Goal: Answer question/provide support: Share knowledge or assist other users

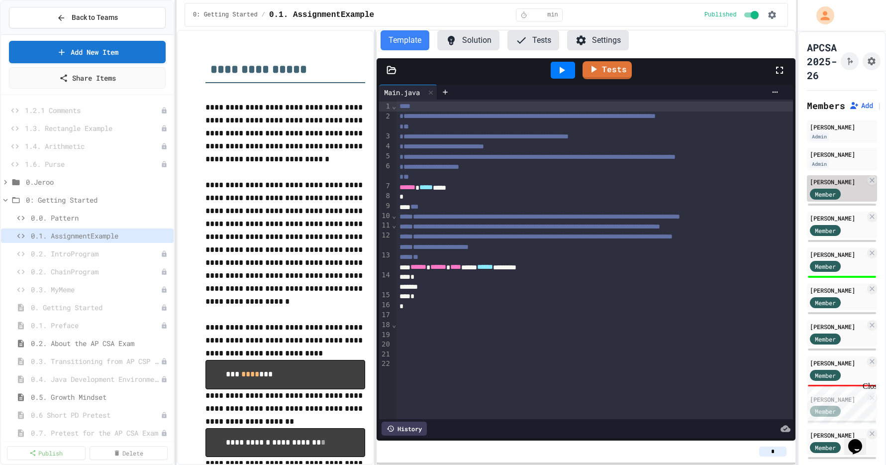
click at [843, 189] on div "Member" at bounding box center [835, 193] width 50 height 12
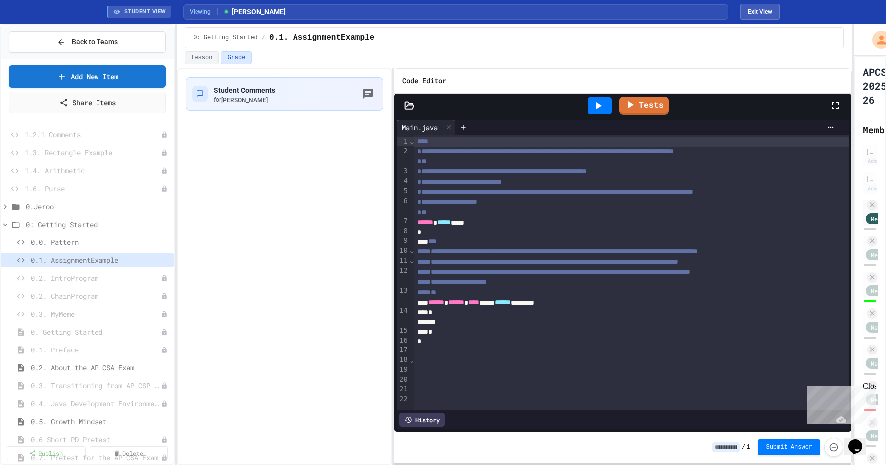
click at [854, 136] on div "**********" at bounding box center [443, 244] width 886 height 440
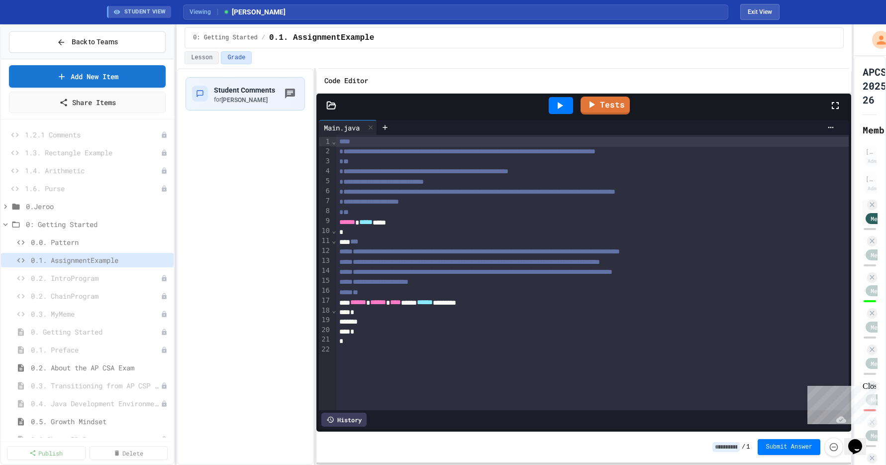
click at [312, 227] on div "**********" at bounding box center [514, 266] width 675 height 397
click at [255, 96] on div "for [PERSON_NAME]" at bounding box center [244, 100] width 61 height 8
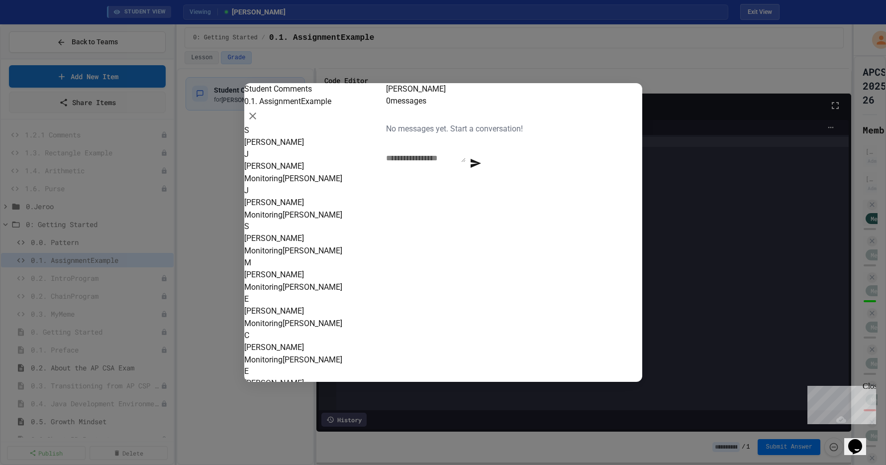
click at [225, 161] on div at bounding box center [443, 232] width 886 height 465
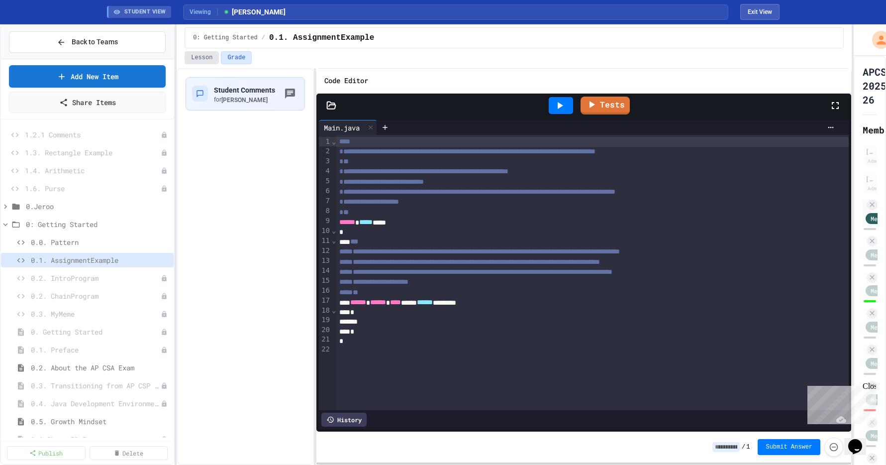
click at [208, 59] on button "Lesson" at bounding box center [202, 57] width 34 height 13
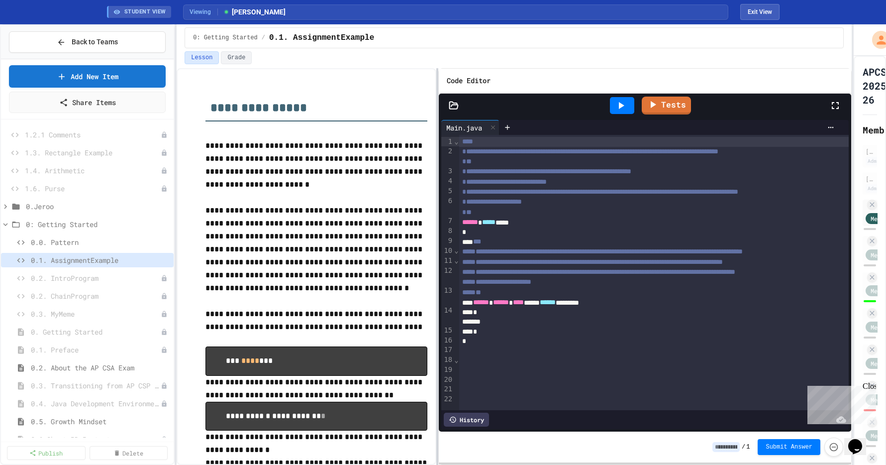
click at [438, 218] on div at bounding box center [437, 266] width 2 height 397
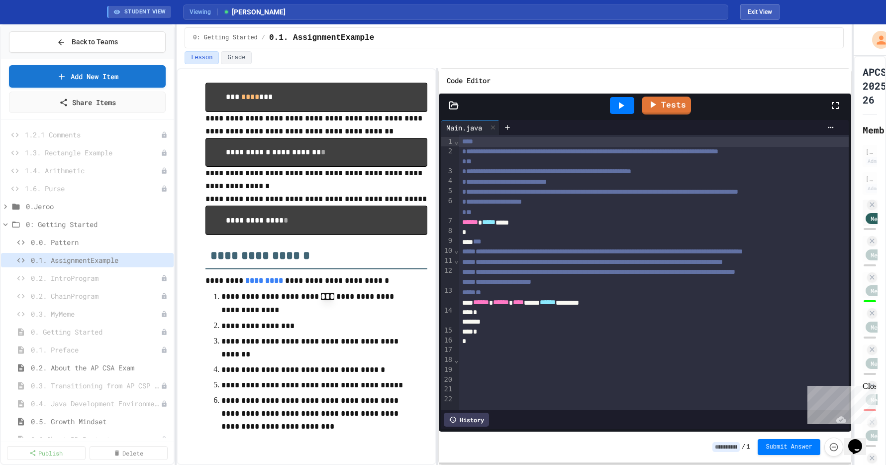
scroll to position [10, 0]
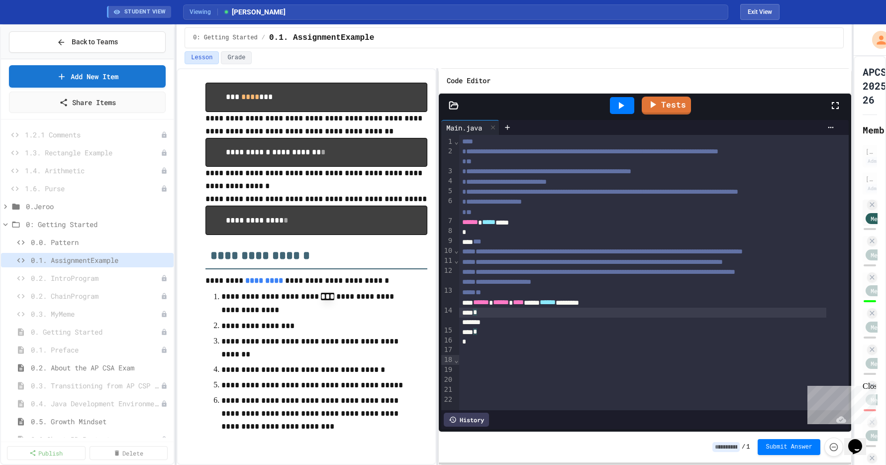
click at [561, 318] on div "*" at bounding box center [642, 313] width 367 height 10
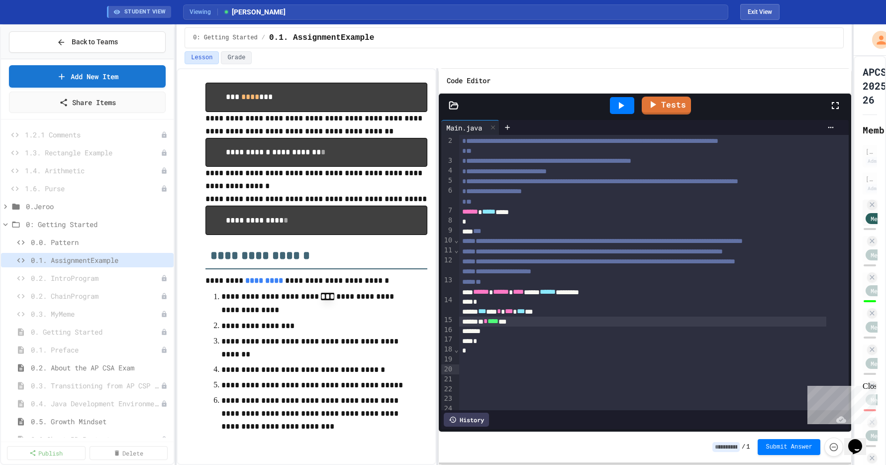
click at [627, 101] on icon at bounding box center [621, 106] width 12 height 12
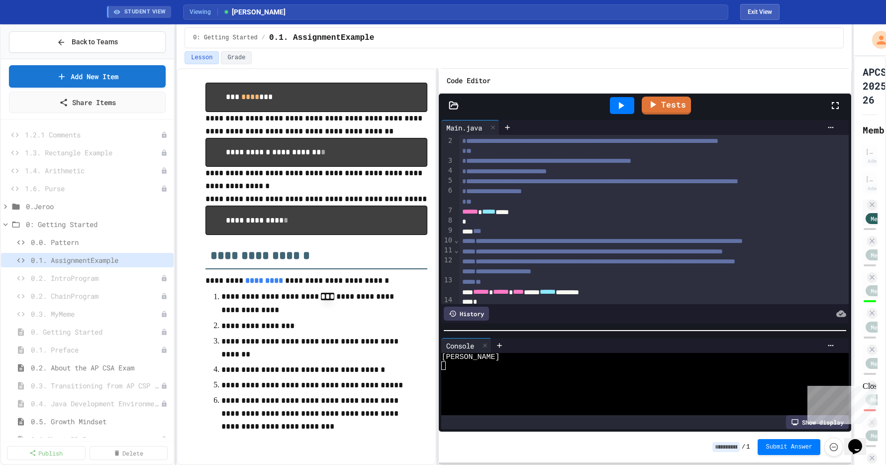
click at [562, 329] on div at bounding box center [645, 330] width 413 height 10
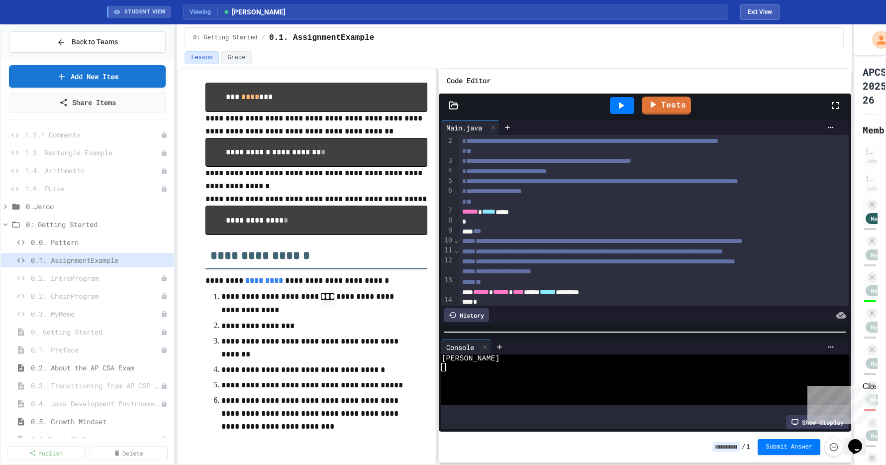
click at [332, 347] on p "**********" at bounding box center [312, 348] width 183 height 26
click at [663, 109] on link "Tests" at bounding box center [666, 104] width 46 height 19
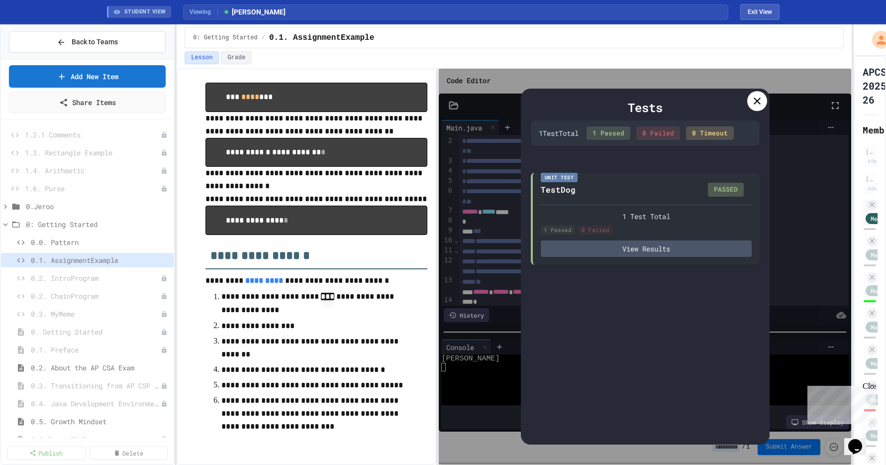
click at [751, 106] on div at bounding box center [757, 101] width 20 height 20
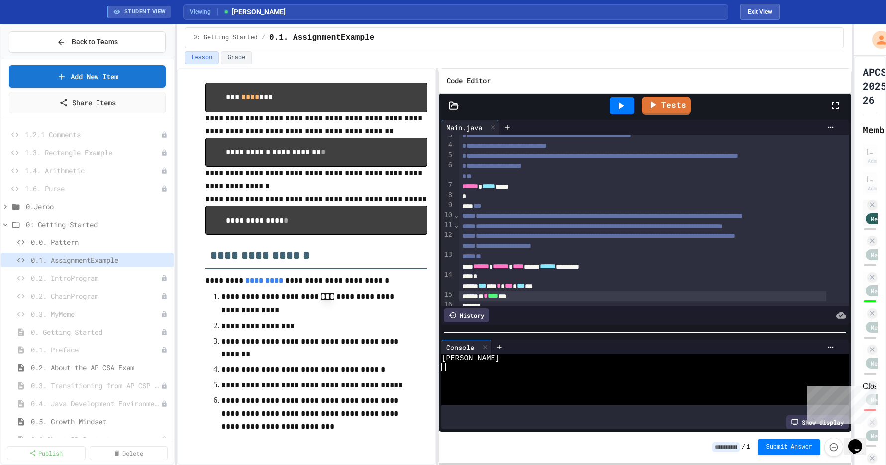
scroll to position [85, 0]
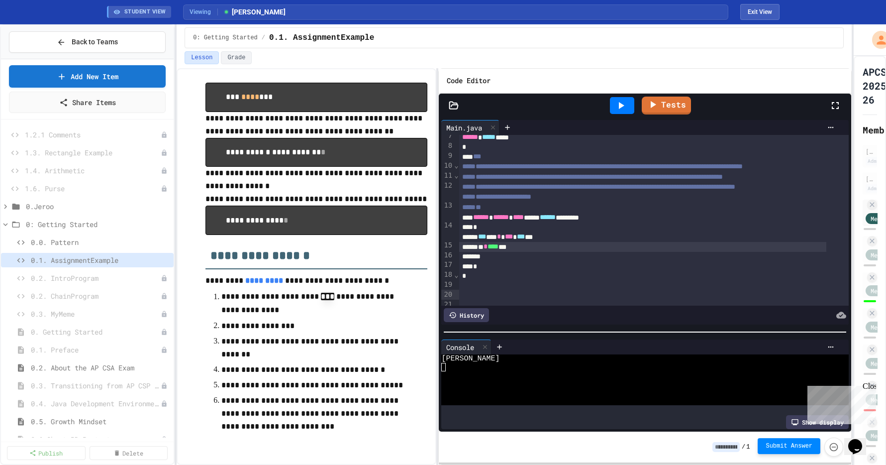
click at [788, 442] on span "Submit Answer" at bounding box center [789, 446] width 47 height 8
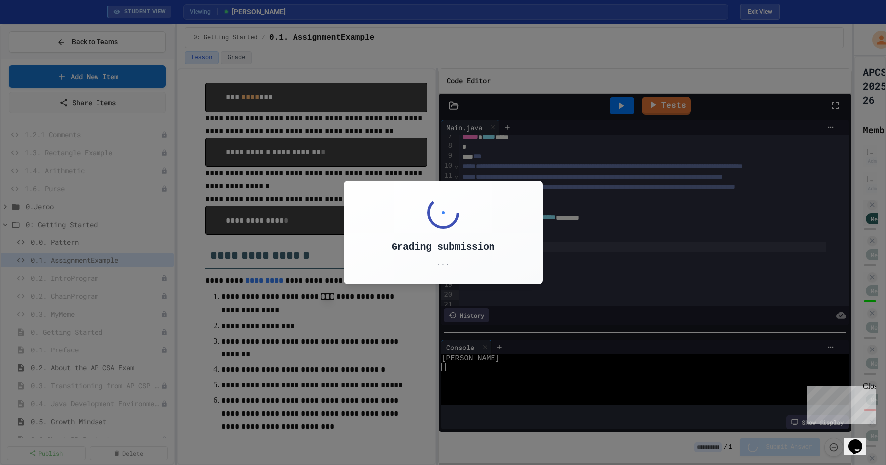
type input "*"
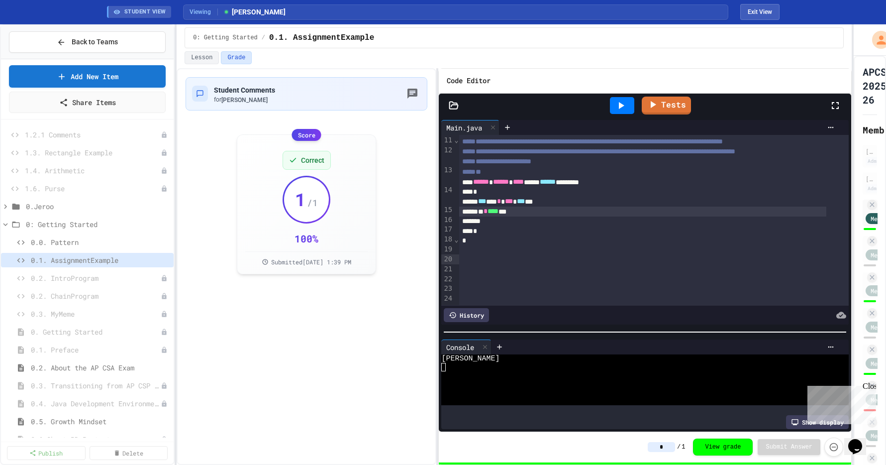
scroll to position [133, 0]
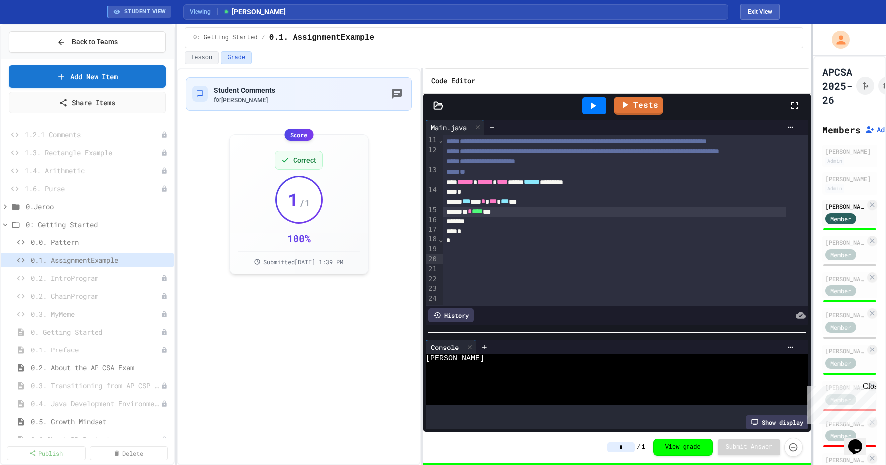
click at [812, 132] on div at bounding box center [813, 244] width 2 height 440
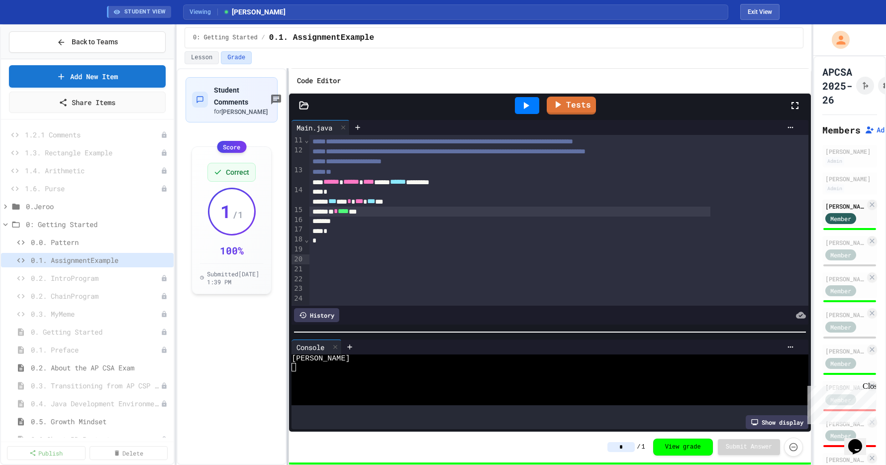
scroll to position [83, 0]
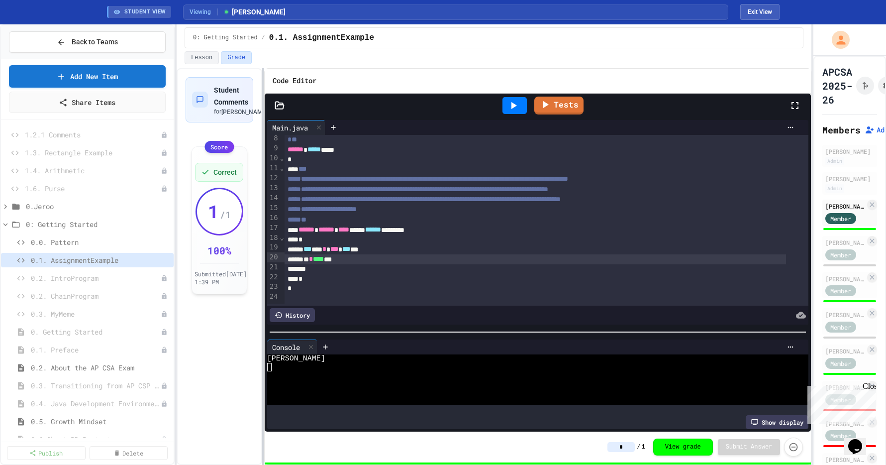
click at [262, 187] on div at bounding box center [263, 266] width 2 height 397
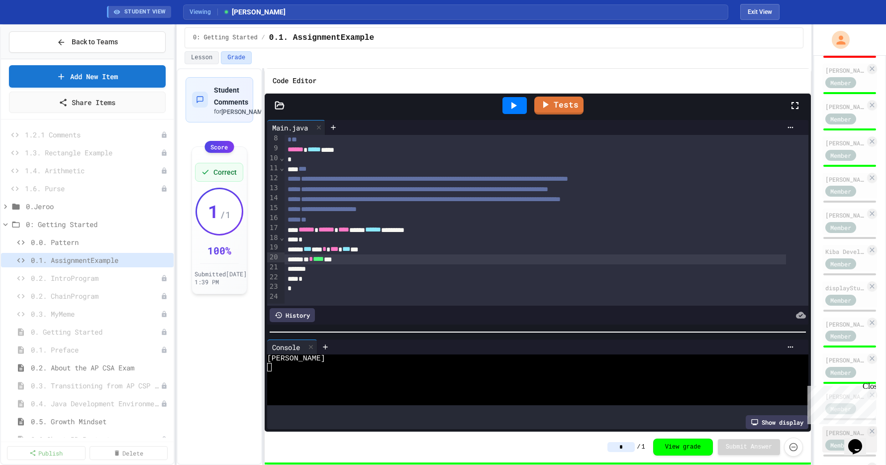
scroll to position [675, 0]
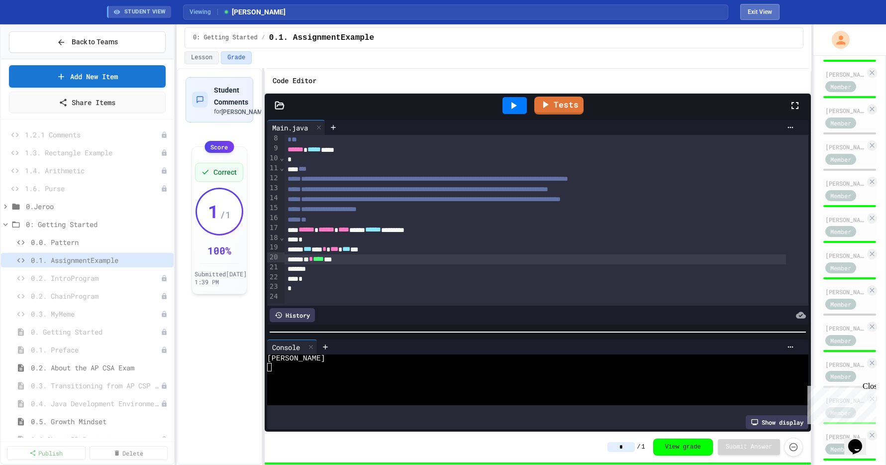
click at [769, 11] on button "Exit View" at bounding box center [760, 12] width 39 height 16
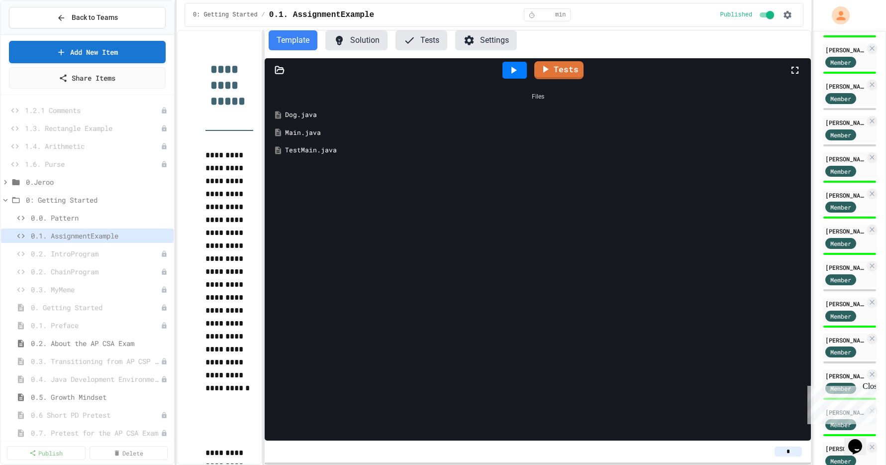
click at [470, 42] on icon at bounding box center [468, 39] width 9 height 9
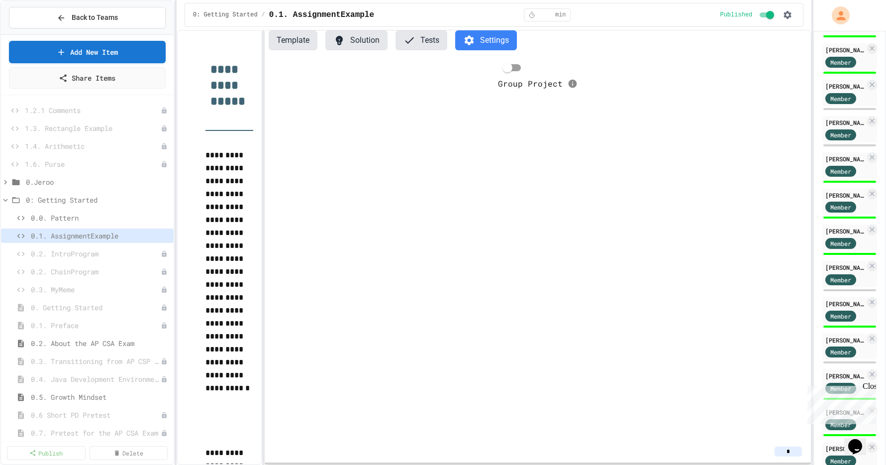
click at [303, 38] on button "Template" at bounding box center [293, 40] width 49 height 20
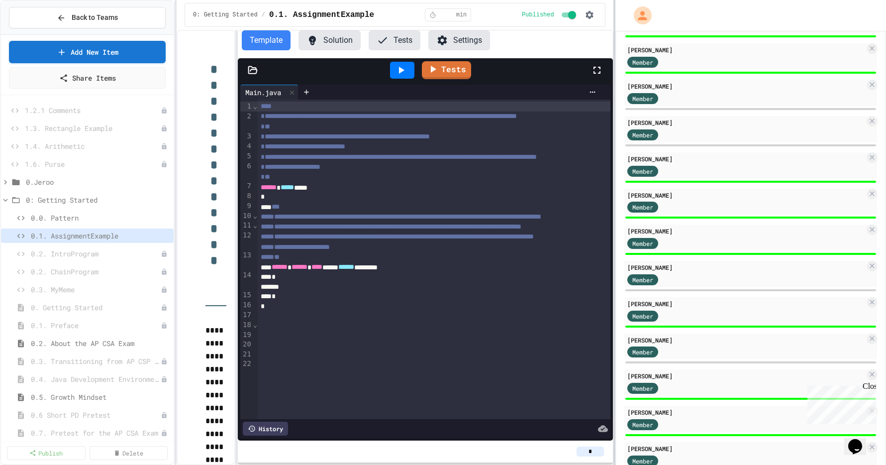
click at [613, 129] on div "**********" at bounding box center [443, 232] width 886 height 465
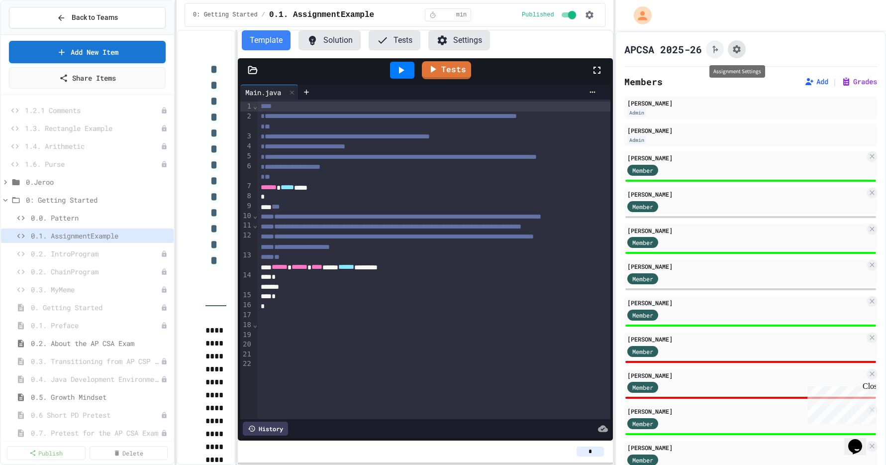
click at [736, 49] on icon "Assignment Settings" at bounding box center [737, 49] width 10 height 10
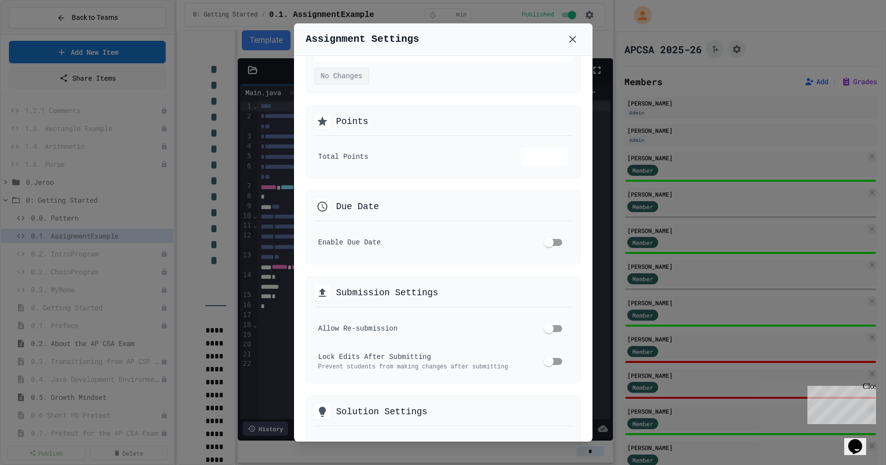
scroll to position [195, 0]
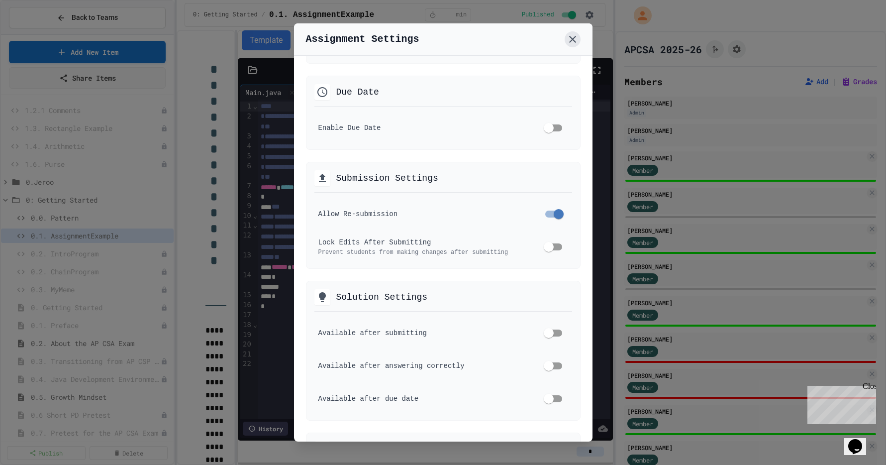
click at [569, 39] on icon at bounding box center [573, 39] width 12 height 12
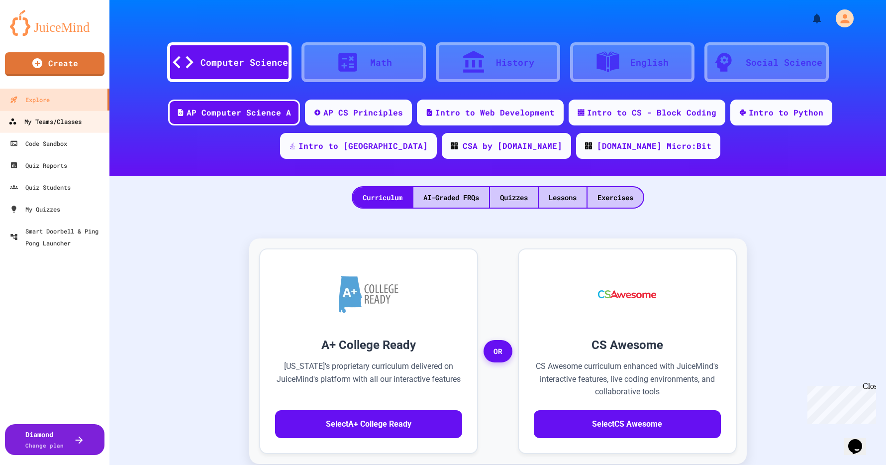
click at [51, 126] on div "My Teams/Classes" at bounding box center [44, 121] width 73 height 12
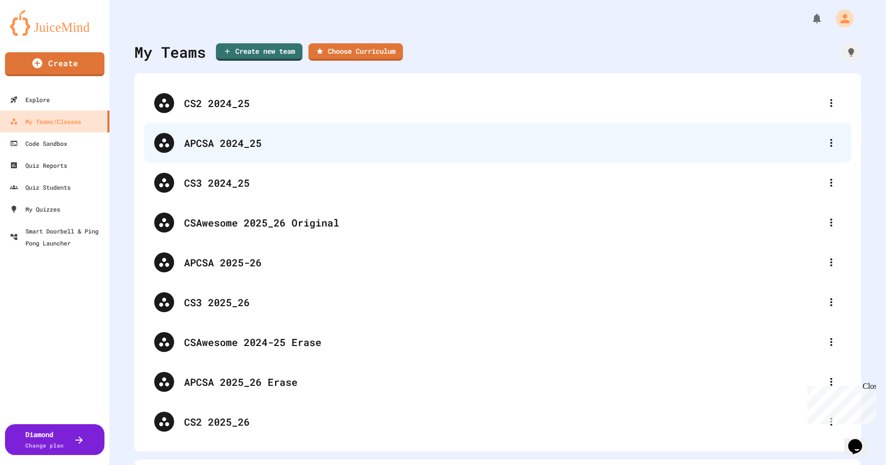
click at [216, 139] on div "APCSA 2024_25" at bounding box center [502, 142] width 637 height 15
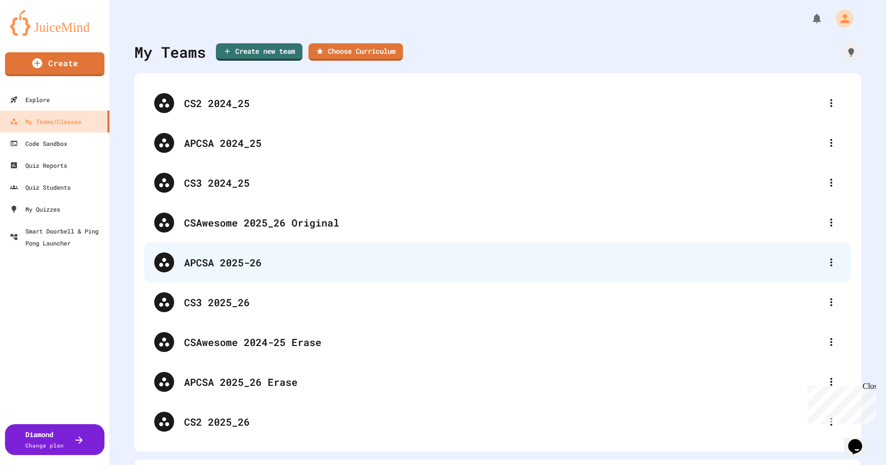
click at [240, 263] on div "APCSA 2025-26" at bounding box center [502, 262] width 637 height 15
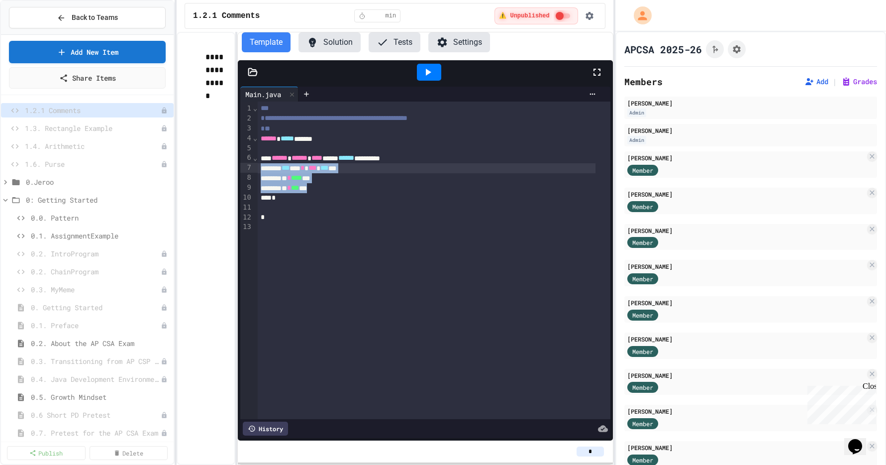
drag, startPoint x: 378, startPoint y: 189, endPoint x: 254, endPoint y: 168, distance: 126.2
click at [254, 168] on div "**********" at bounding box center [425, 261] width 370 height 318
click at [254, 73] on icon at bounding box center [253, 72] width 10 height 10
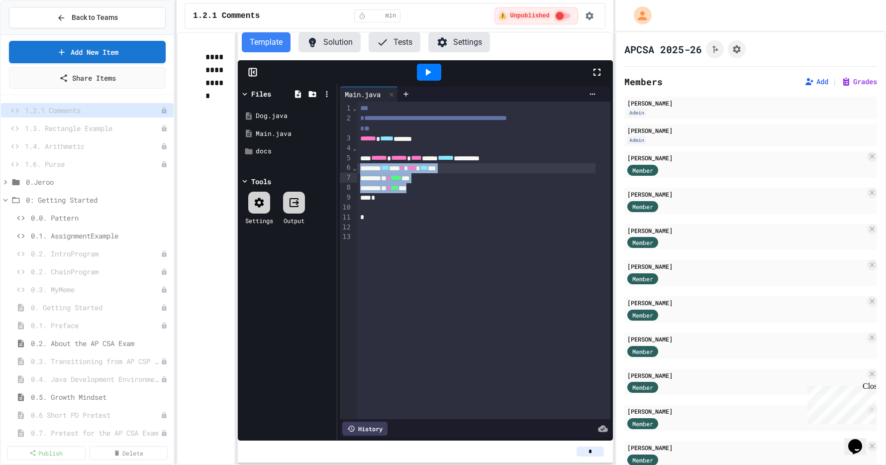
drag, startPoint x: 442, startPoint y: 198, endPoint x: 324, endPoint y: 175, distance: 120.1
click at [324, 175] on div "**********" at bounding box center [425, 262] width 375 height 356
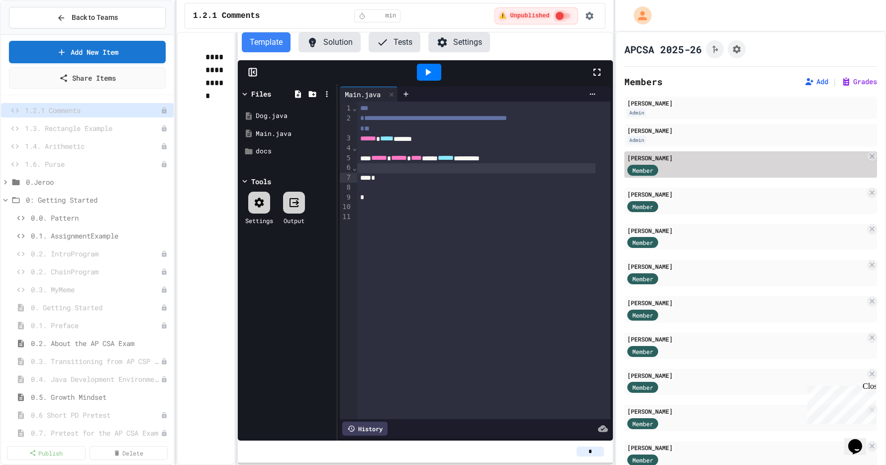
click at [649, 159] on div "[PERSON_NAME]" at bounding box center [747, 157] width 238 height 9
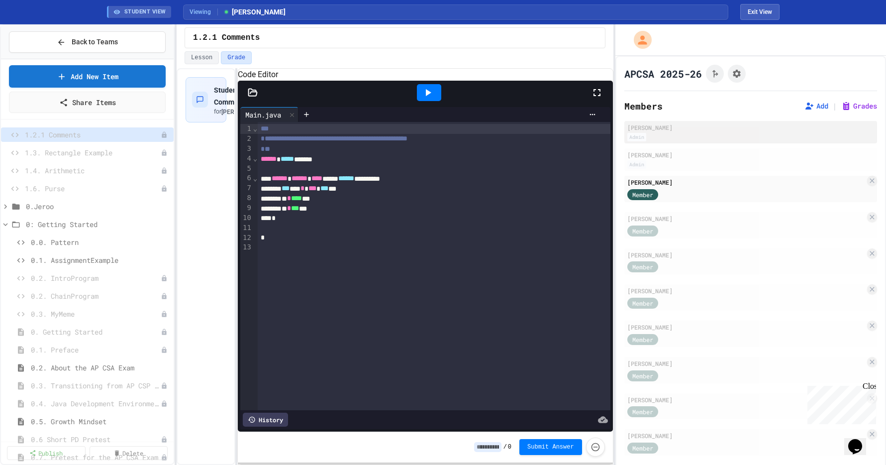
click at [667, 131] on div "[PERSON_NAME]" at bounding box center [751, 127] width 247 height 9
click at [760, 10] on button "Exit View" at bounding box center [760, 12] width 39 height 16
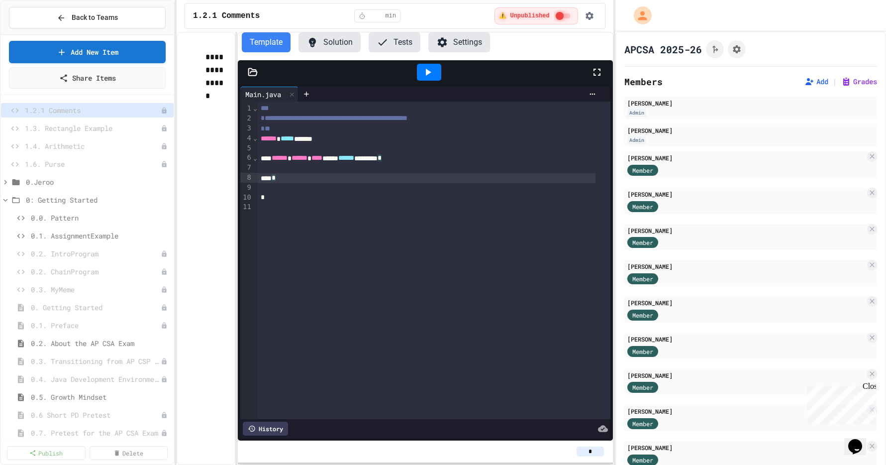
click at [382, 181] on div "*" at bounding box center [426, 178] width 337 height 10
click at [391, 186] on div at bounding box center [434, 188] width 352 height 10
click at [380, 165] on div at bounding box center [434, 168] width 352 height 10
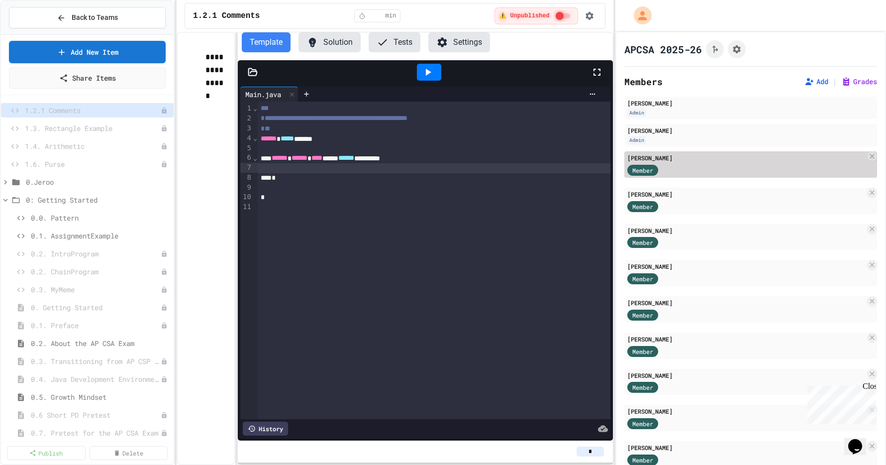
click at [671, 173] on div "Member" at bounding box center [653, 169] width 50 height 12
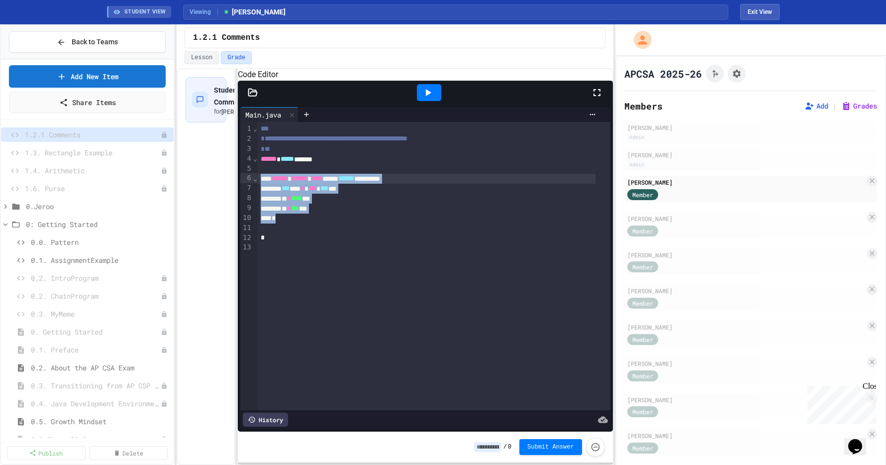
drag, startPoint x: 299, startPoint y: 234, endPoint x: 229, endPoint y: 186, distance: 84.4
click at [229, 186] on div "**********" at bounding box center [395, 266] width 437 height 397
click at [759, 9] on button "Exit View" at bounding box center [760, 12] width 39 height 16
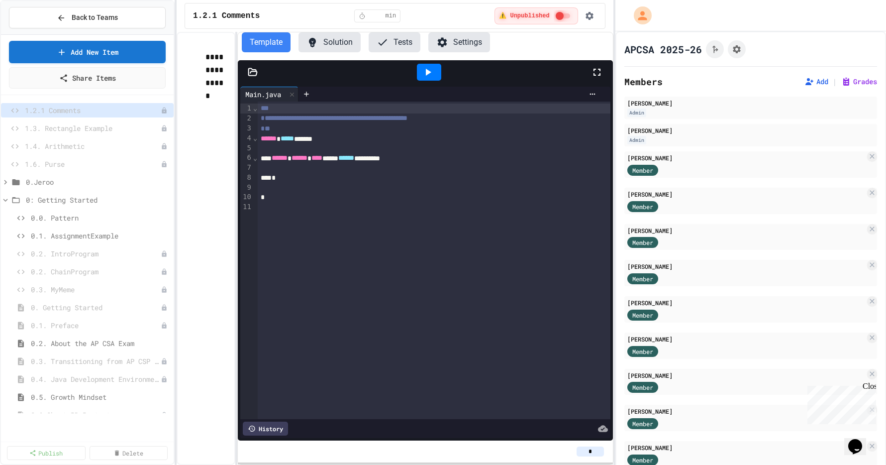
click at [308, 167] on div at bounding box center [434, 168] width 352 height 10
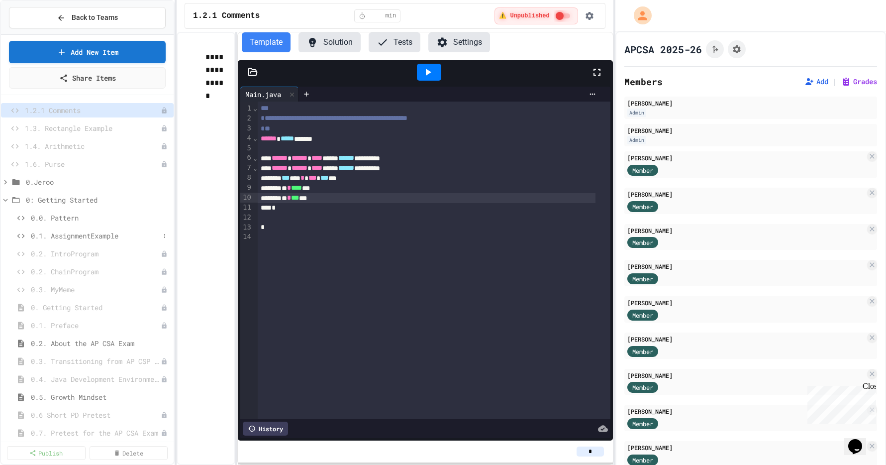
click at [78, 233] on span "0.1. AssignmentExample" at bounding box center [95, 235] width 129 height 10
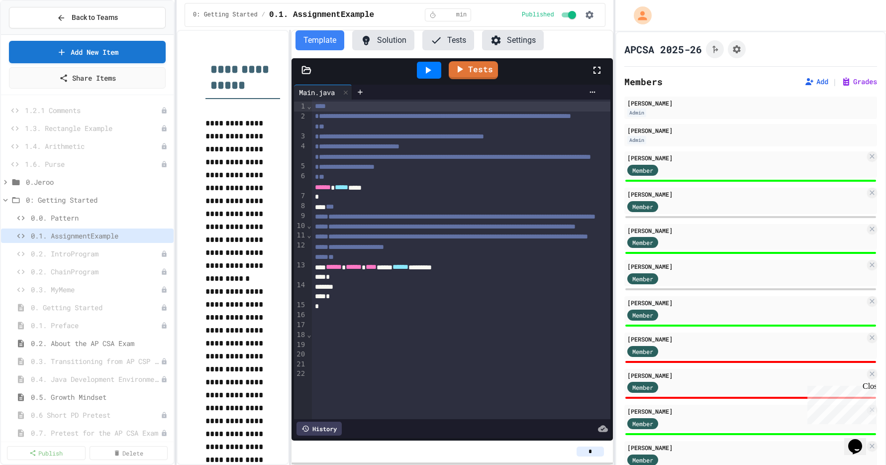
click at [292, 261] on div "**********" at bounding box center [395, 247] width 437 height 435
drag, startPoint x: 344, startPoint y: 126, endPoint x: 486, endPoint y: 128, distance: 141.8
click at [486, 119] on span "**********" at bounding box center [443, 115] width 256 height 7
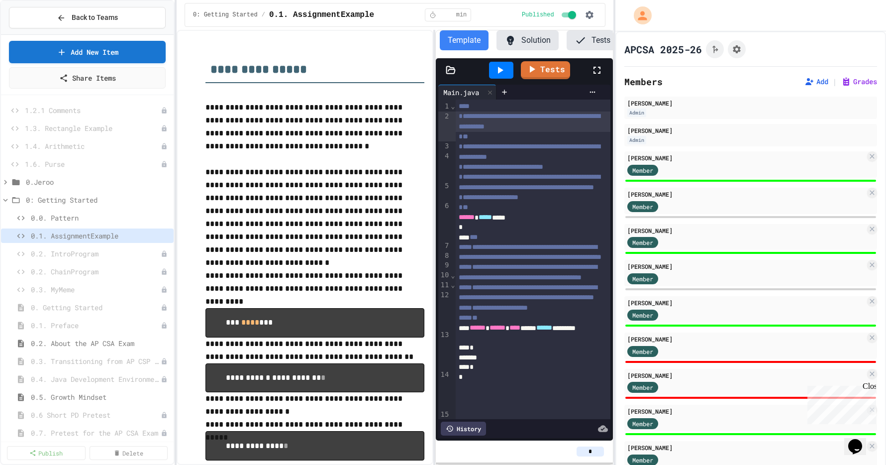
click at [437, 259] on div "**********" at bounding box center [395, 247] width 437 height 435
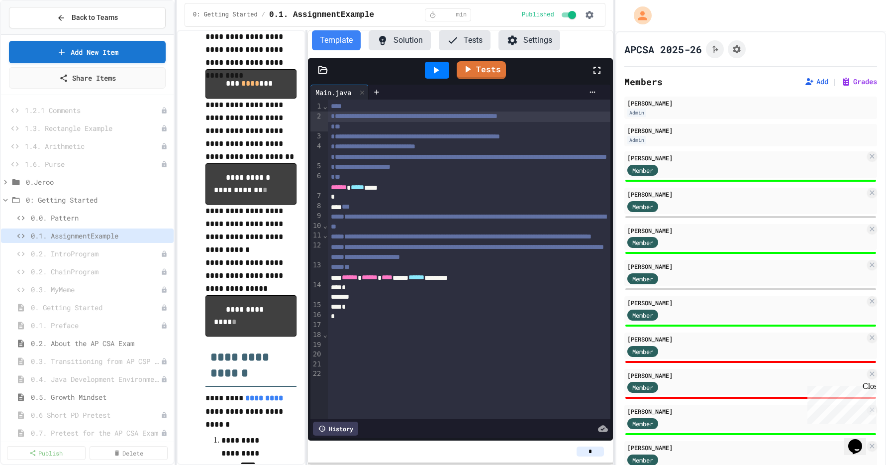
scroll to position [501, 0]
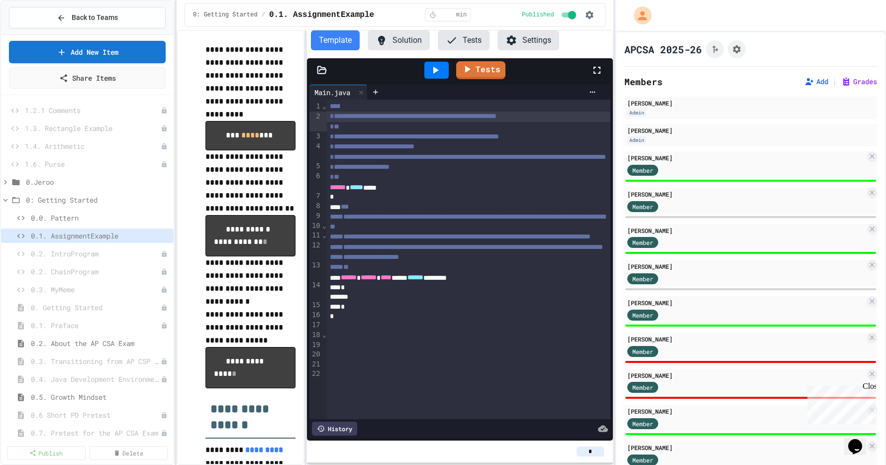
click at [308, 288] on div "**********" at bounding box center [395, 247] width 437 height 435
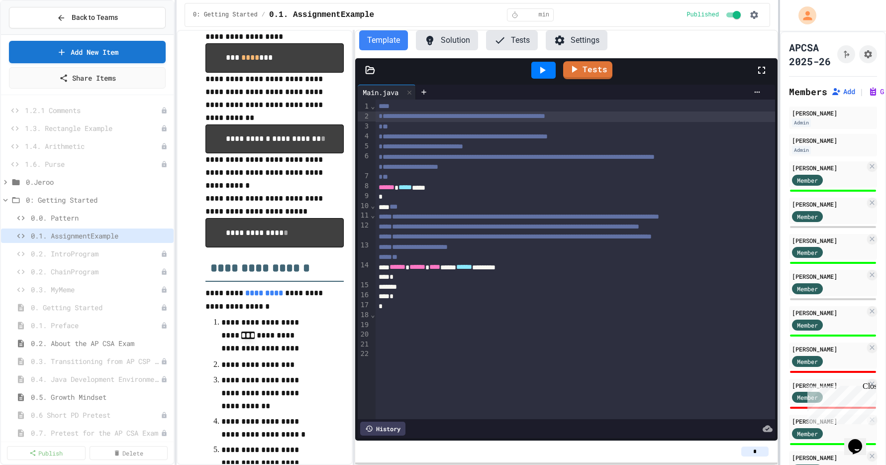
scroll to position [317, 0]
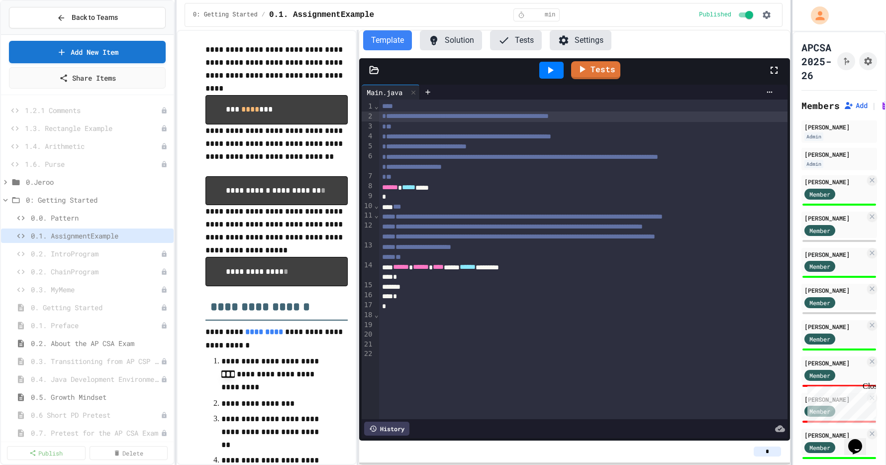
click at [792, 267] on div at bounding box center [792, 232] width 2 height 465
